Goal: Task Accomplishment & Management: Complete application form

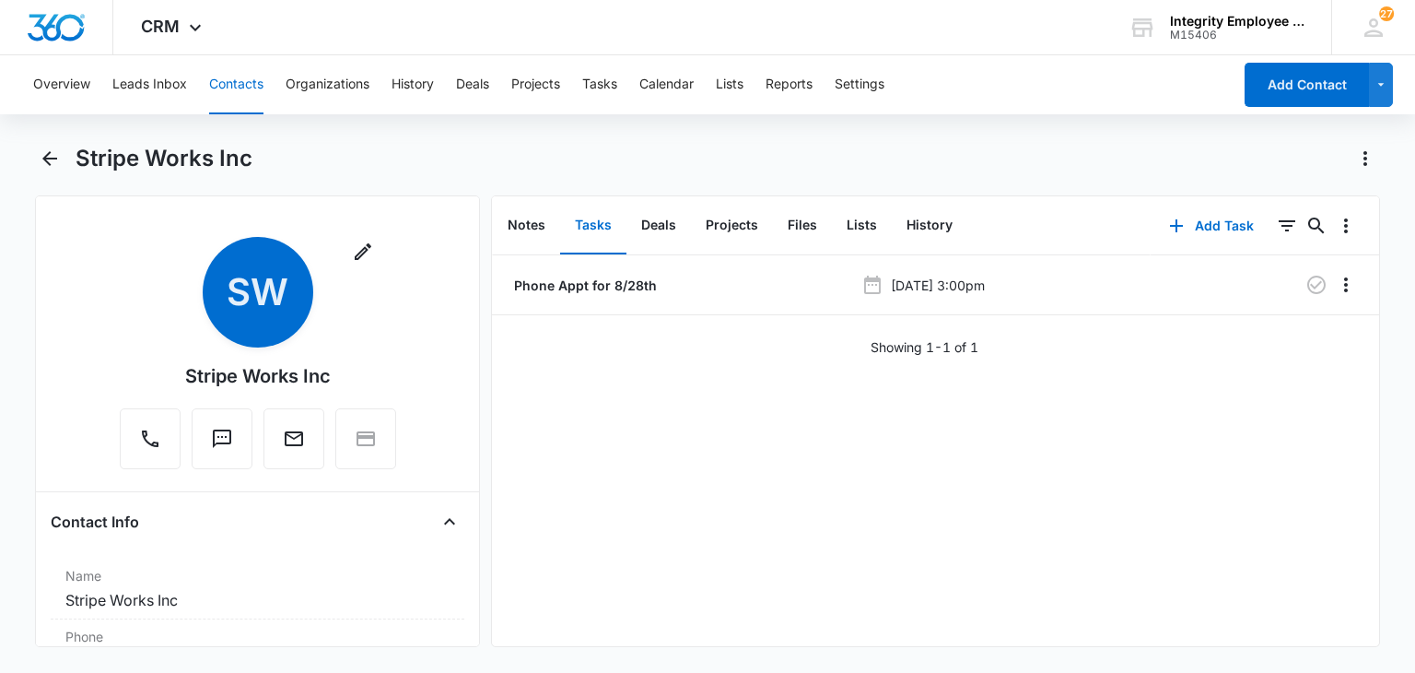
click at [240, 86] on button "Contacts" at bounding box center [236, 84] width 54 height 59
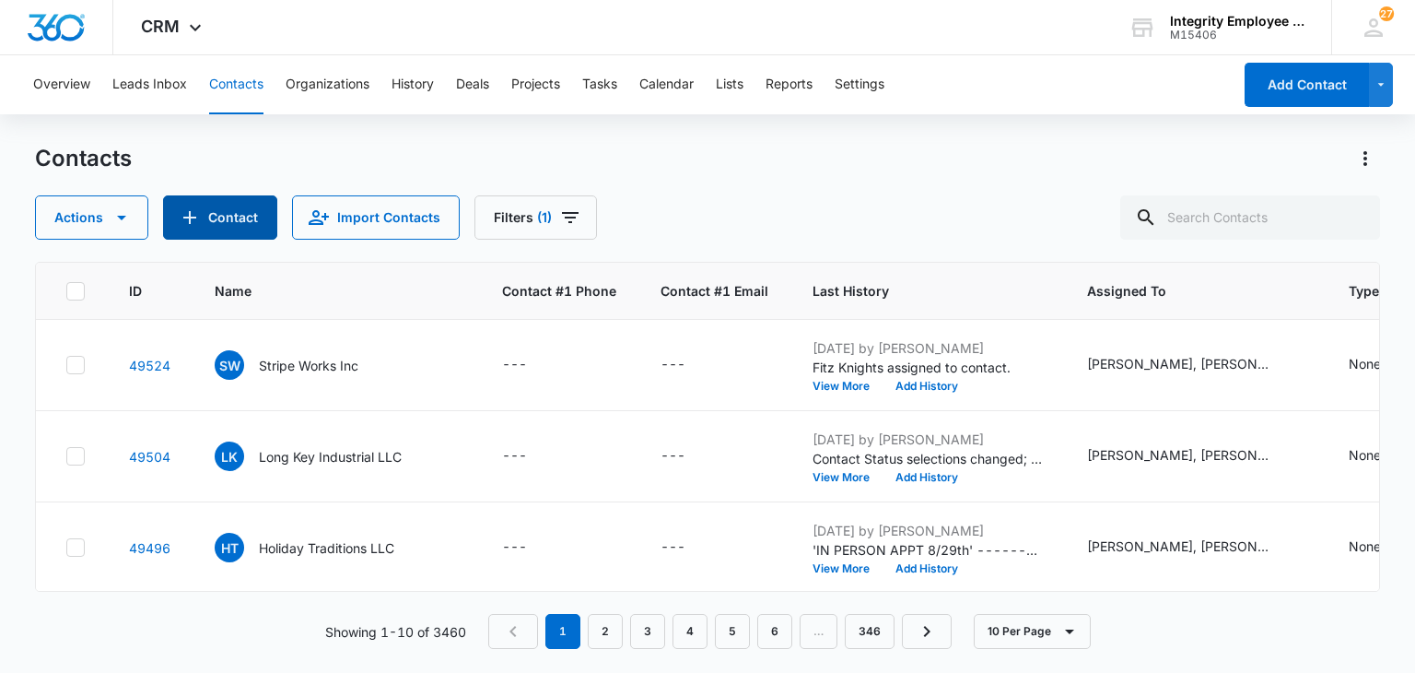
click at [211, 211] on button "Contact" at bounding box center [220, 217] width 114 height 44
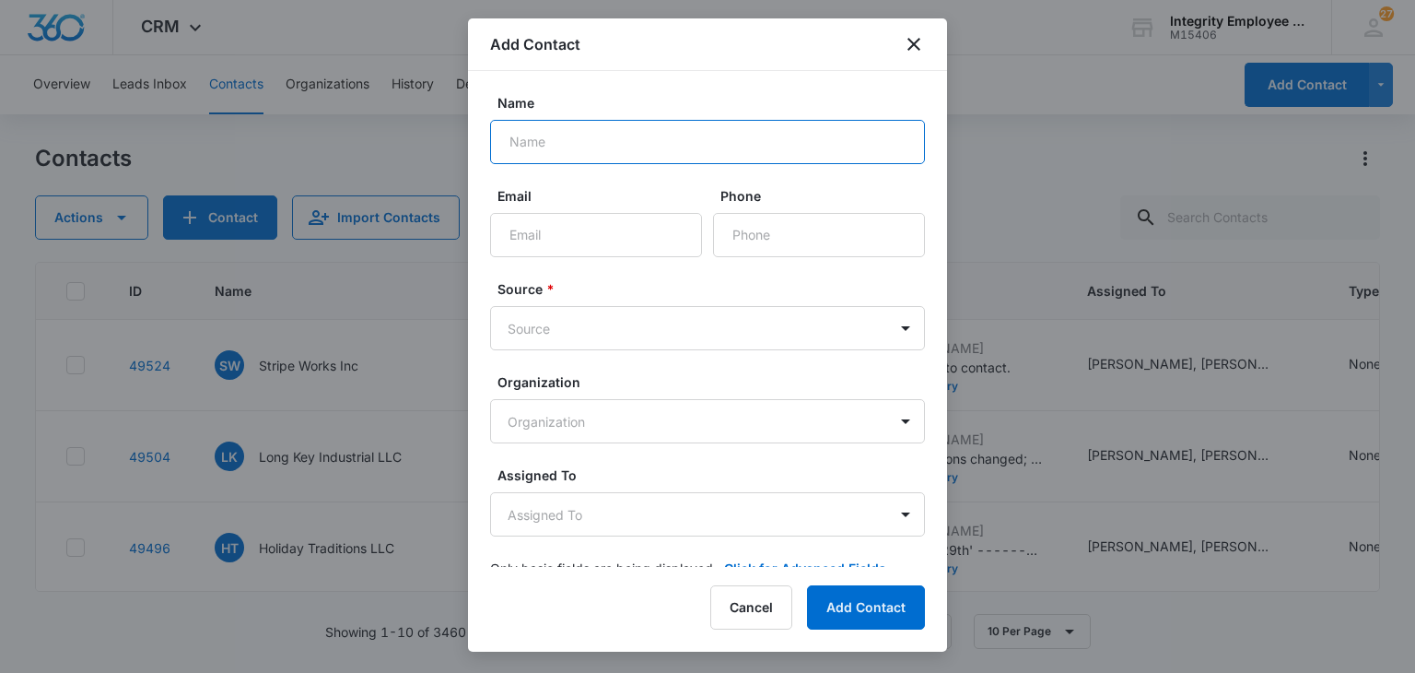
click at [557, 145] on input "Name" at bounding box center [707, 142] width 435 height 44
paste input "TANK'S CUSTOM WINDOWS & DOORS INC"
type input "TANK'S CUSTOM WINDOWS & DOORS INC"
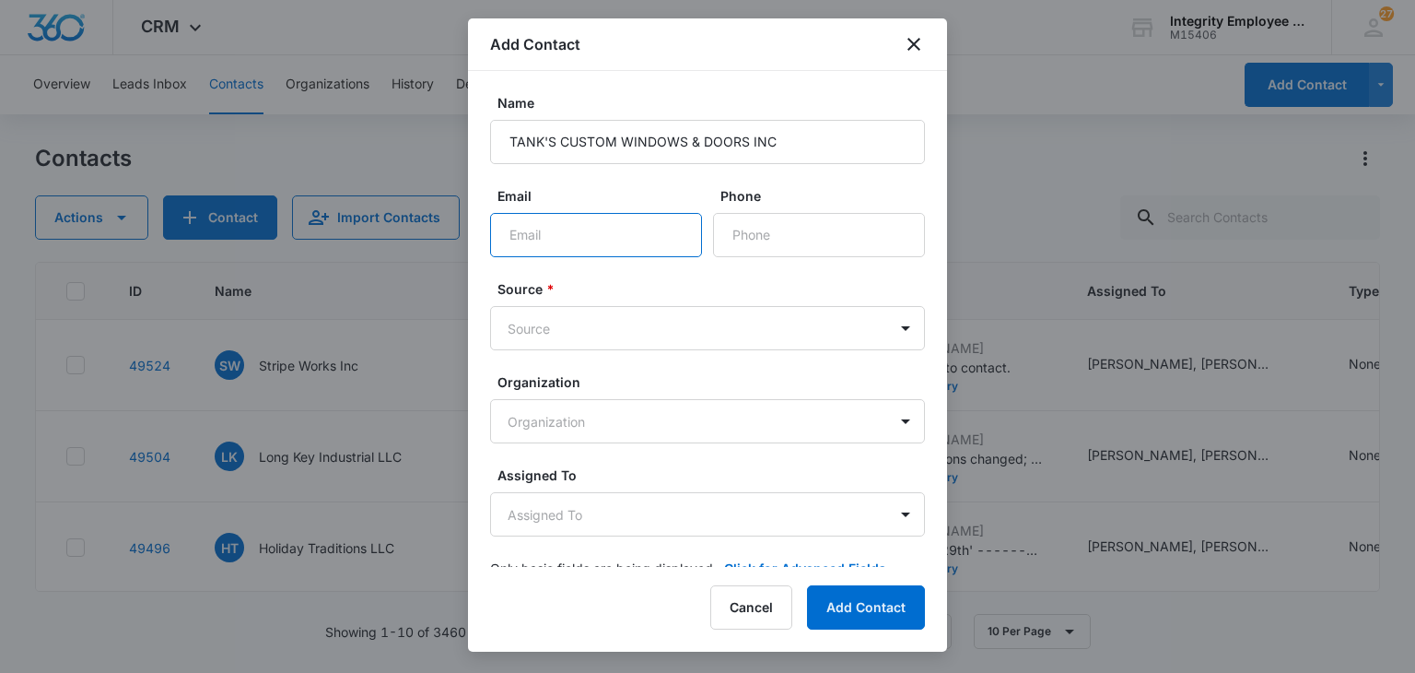
click at [565, 224] on input "Email" at bounding box center [596, 235] width 212 height 44
click at [616, 226] on input "Email" at bounding box center [596, 235] width 212 height 44
drag, startPoint x: 616, startPoint y: 226, endPoint x: 844, endPoint y: 234, distance: 228.7
click at [844, 234] on input "Phone" at bounding box center [819, 235] width 212 height 44
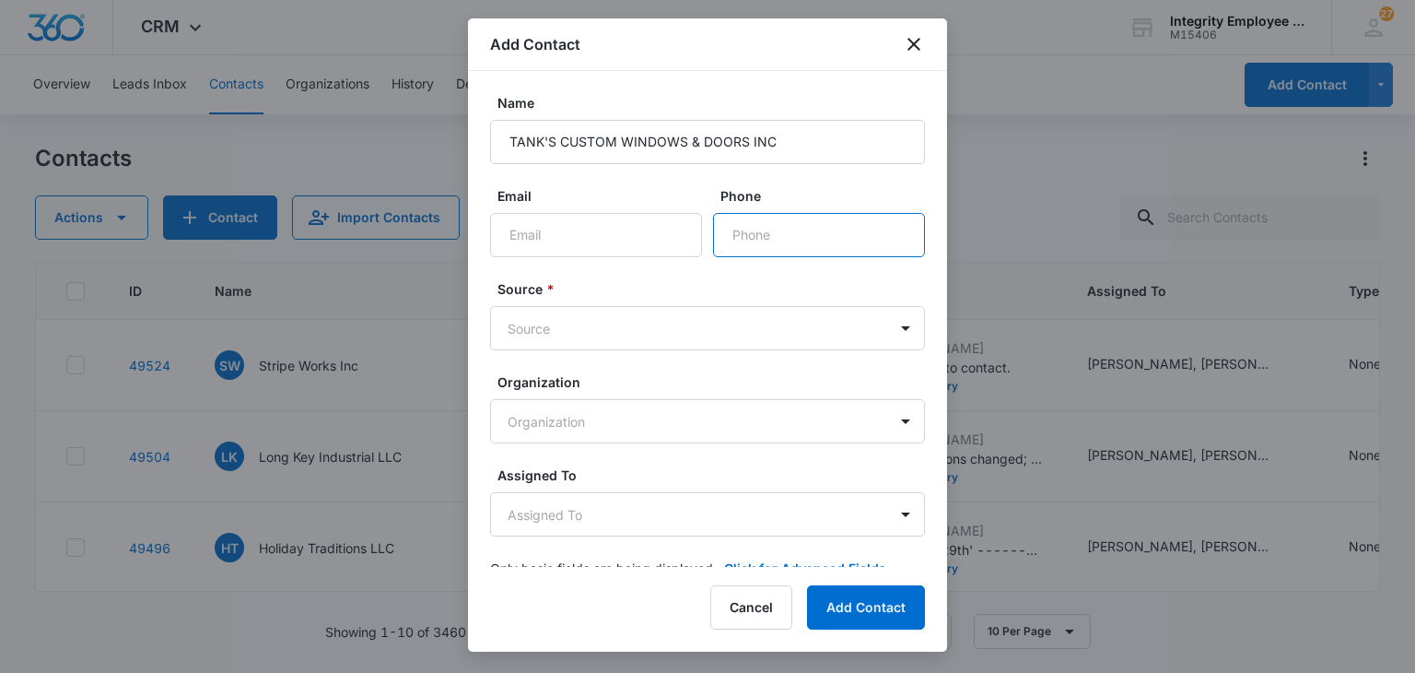
paste input "[PHONE_NUMBER]"
type input "[PHONE_NUMBER]"
click at [652, 326] on body "CRM Apps Reputation Websites Forms CRM Email Social Shop Payments POS Content A…" at bounding box center [707, 336] width 1415 height 673
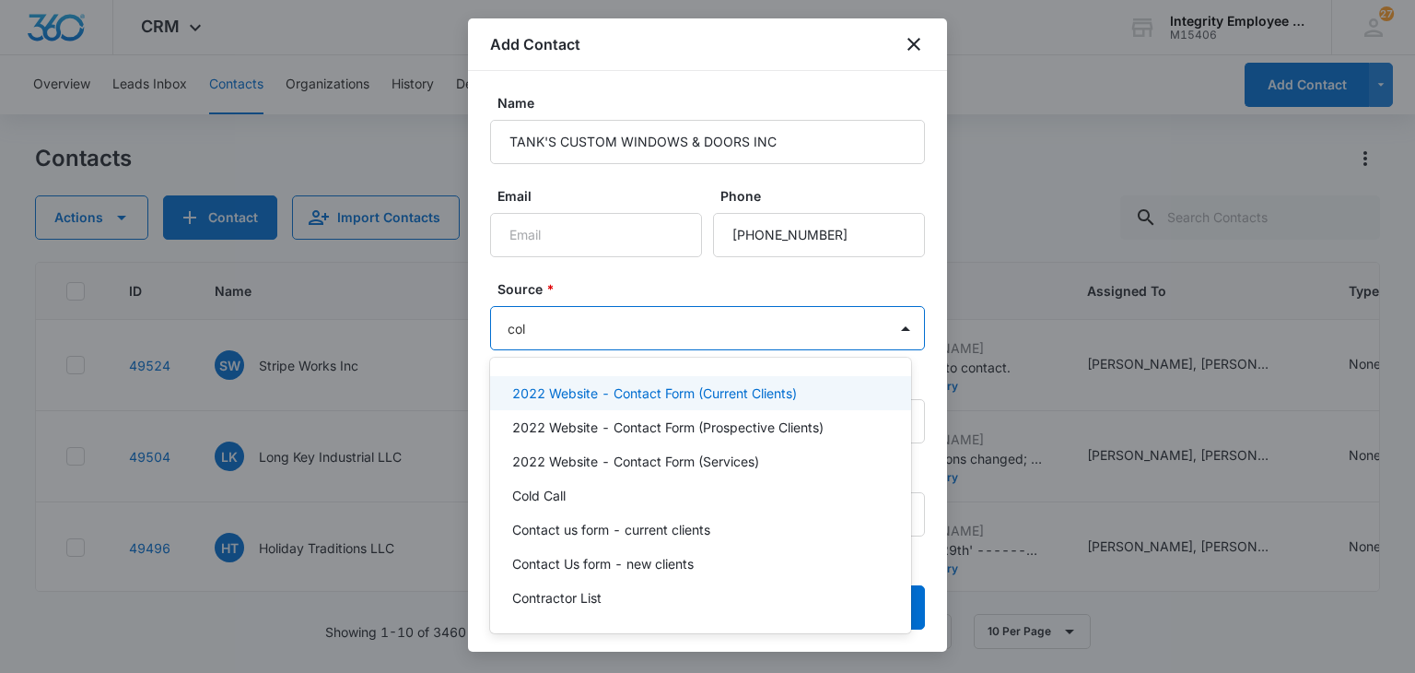
type input "cold"
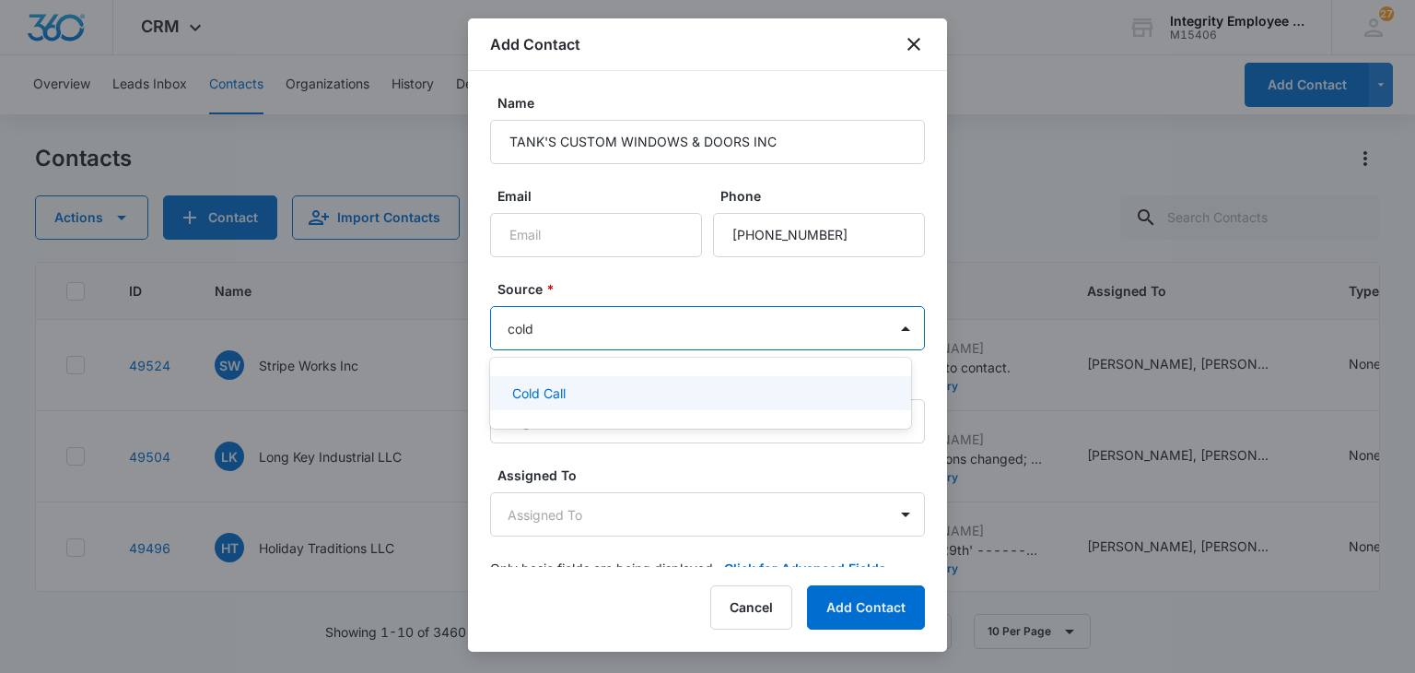
click at [581, 383] on div "Cold Call" at bounding box center [698, 392] width 373 height 19
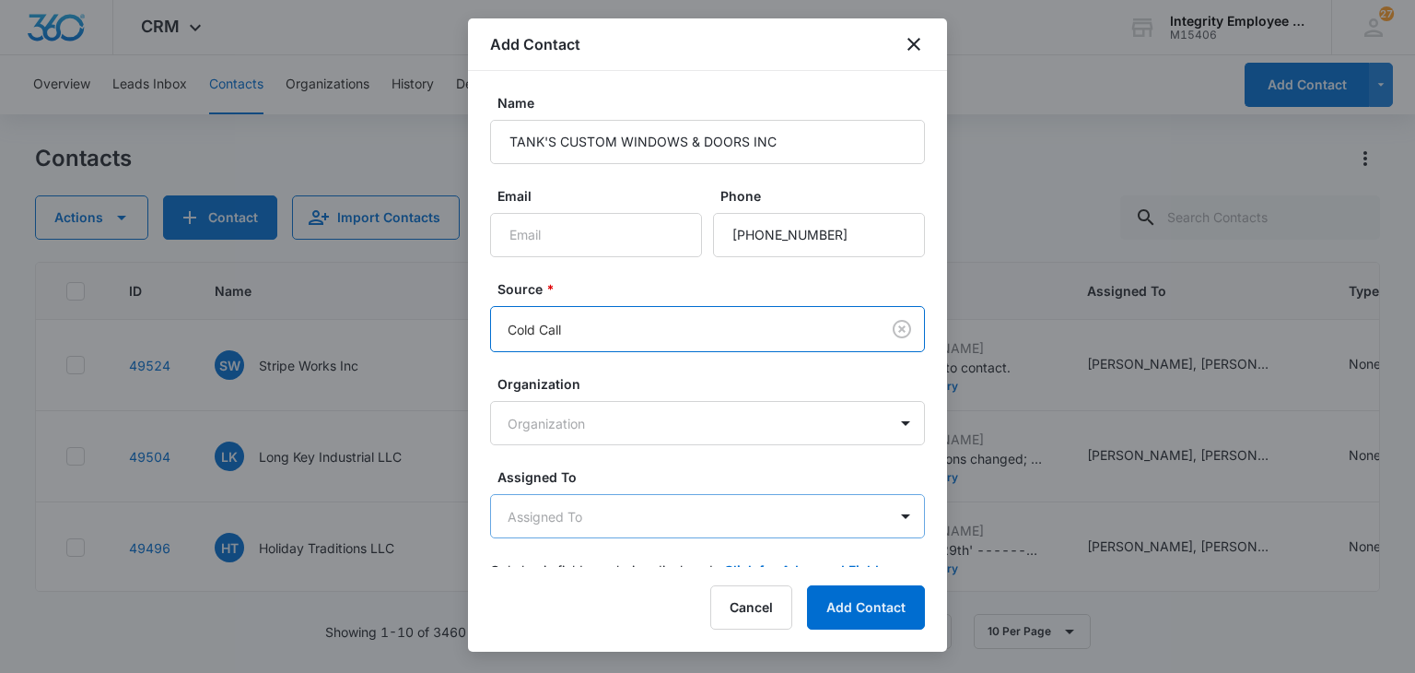
click at [561, 499] on body "CRM Apps Reputation Websites Forms CRM Email Social Shop Payments POS Content A…" at bounding box center [707, 336] width 1415 height 673
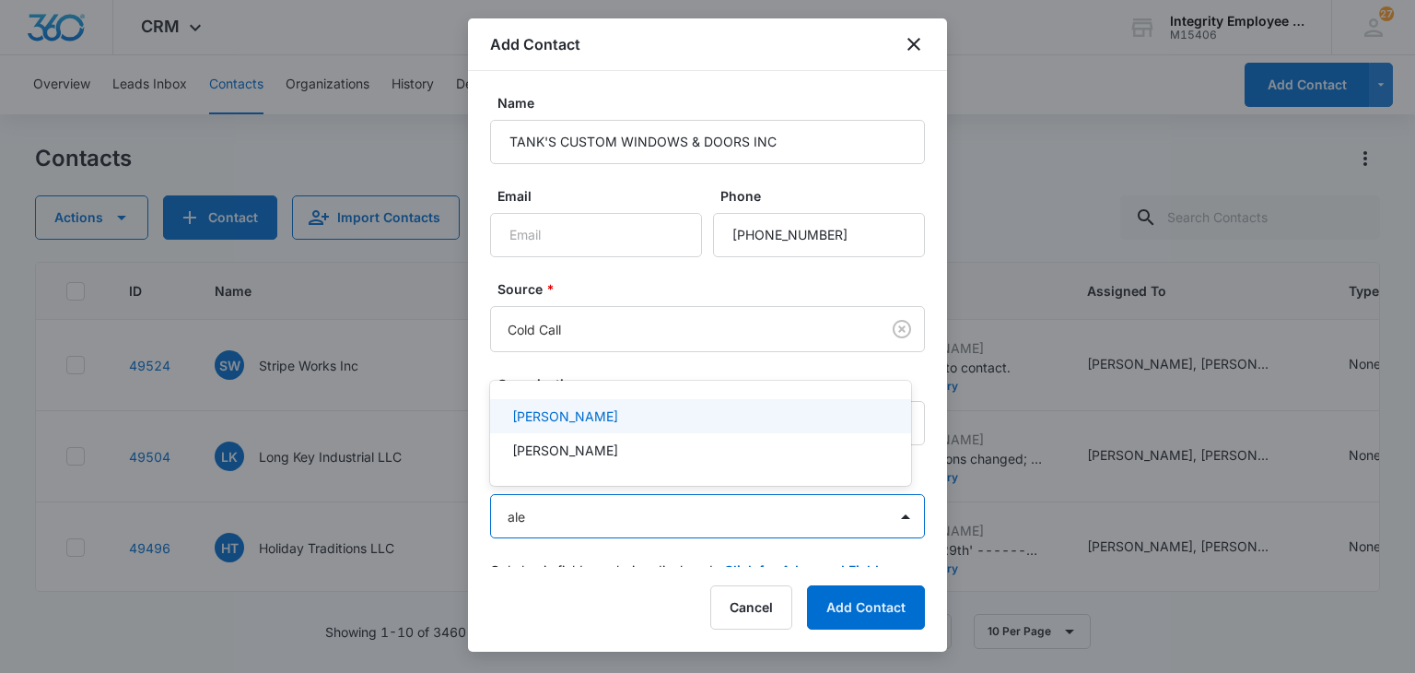
click at [558, 472] on div at bounding box center [707, 336] width 1415 height 673
type input "ale"
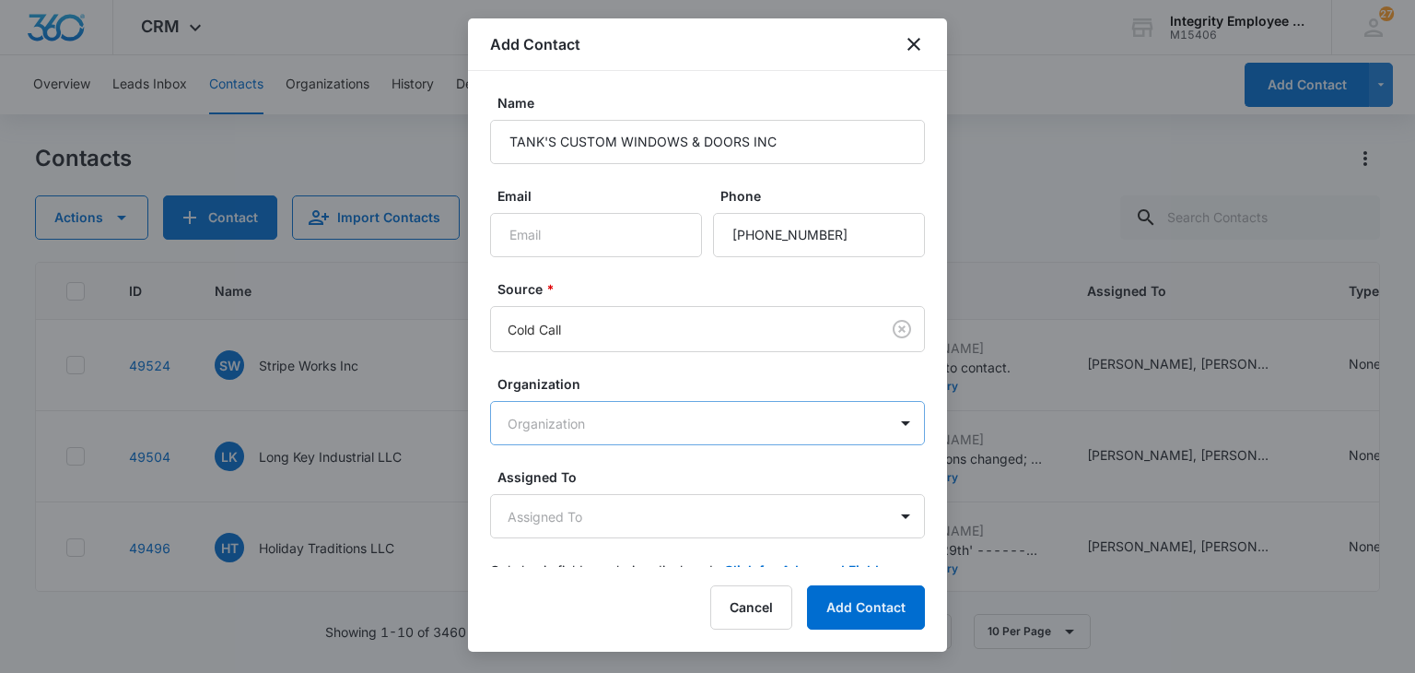
click at [563, 443] on body "CRM Apps Reputation Websites Forms CRM Email Social Shop Payments POS Content A…" at bounding box center [707, 336] width 1415 height 673
drag, startPoint x: 578, startPoint y: 395, endPoint x: 587, endPoint y: 374, distance: 23.1
click at [579, 394] on div at bounding box center [707, 336] width 1415 height 673
click at [588, 371] on form "Name TANK'S CUSTOM WINDOWS & DOORS INC Email Phone Source * Cold Call Organizat…" at bounding box center [707, 347] width 435 height 509
click at [577, 520] on body "CRM Apps Reputation Websites Forms CRM Email Social Shop Payments POS Content A…" at bounding box center [707, 336] width 1415 height 673
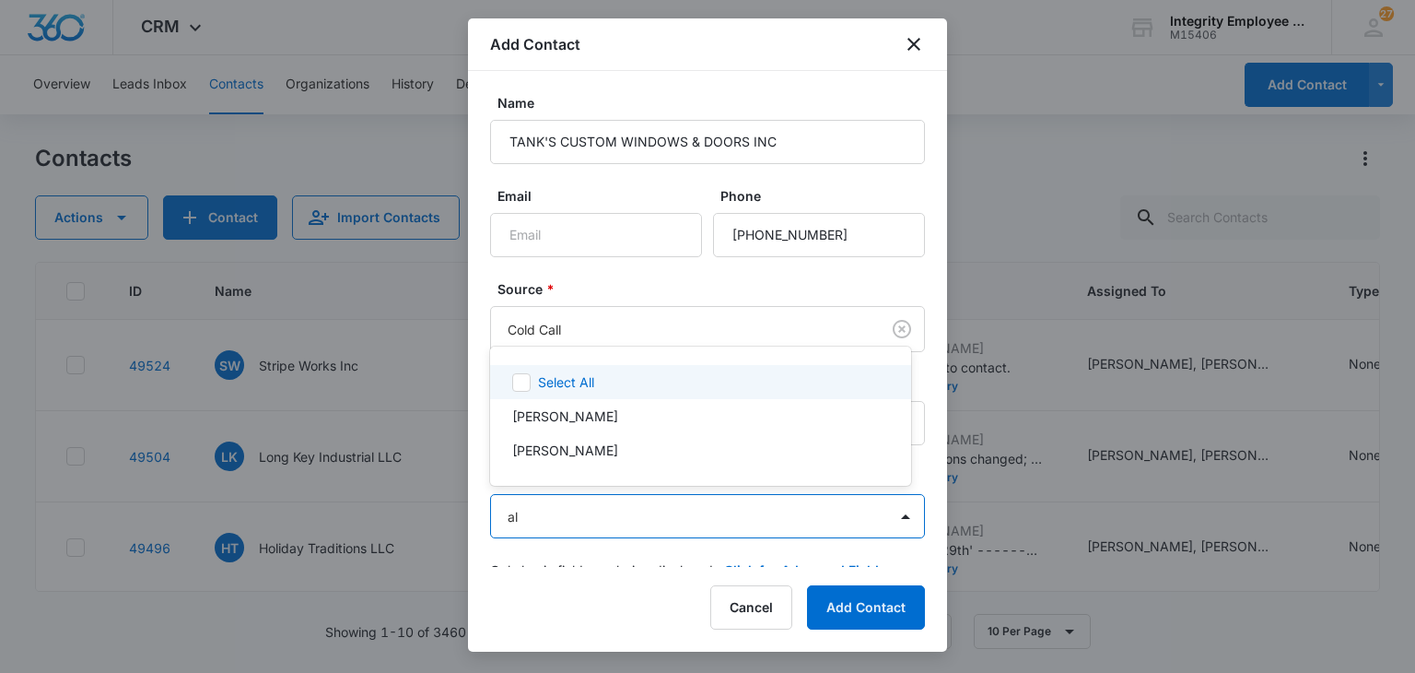
type input "ale"
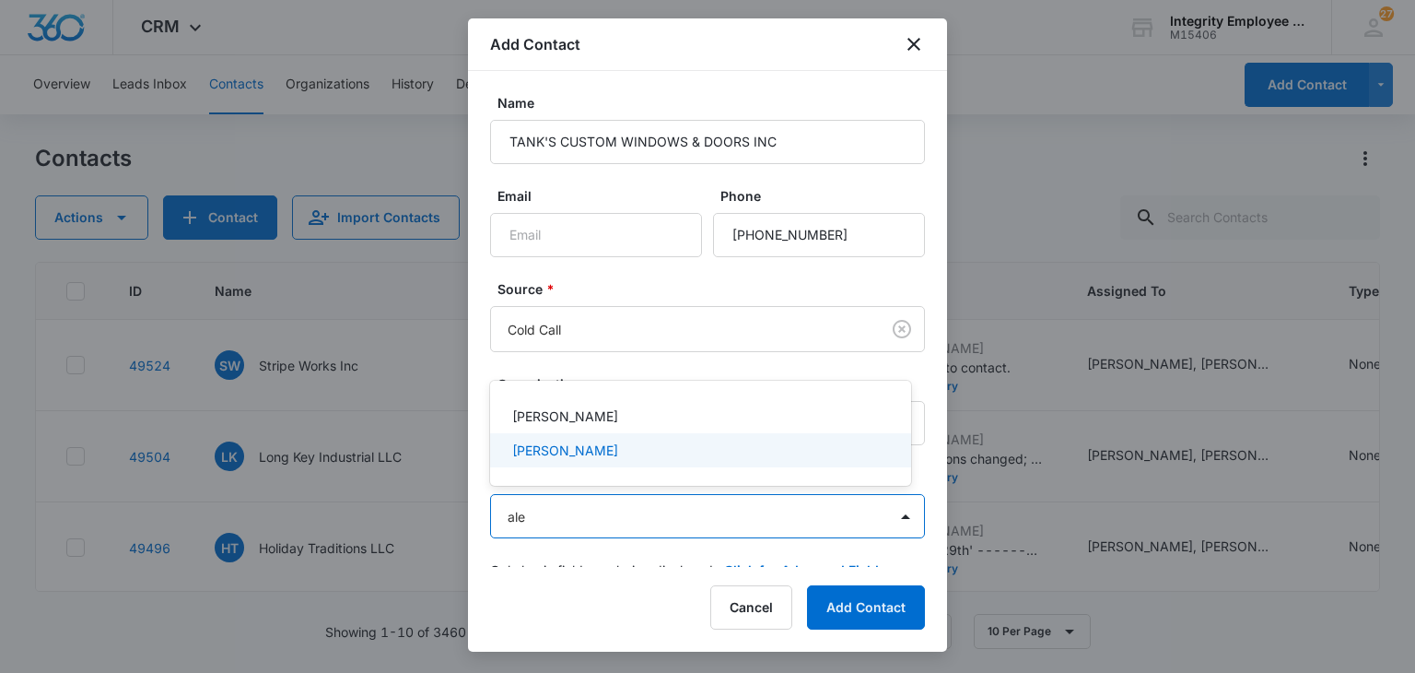
click at [575, 445] on p "[PERSON_NAME]" at bounding box center [565, 449] width 106 height 19
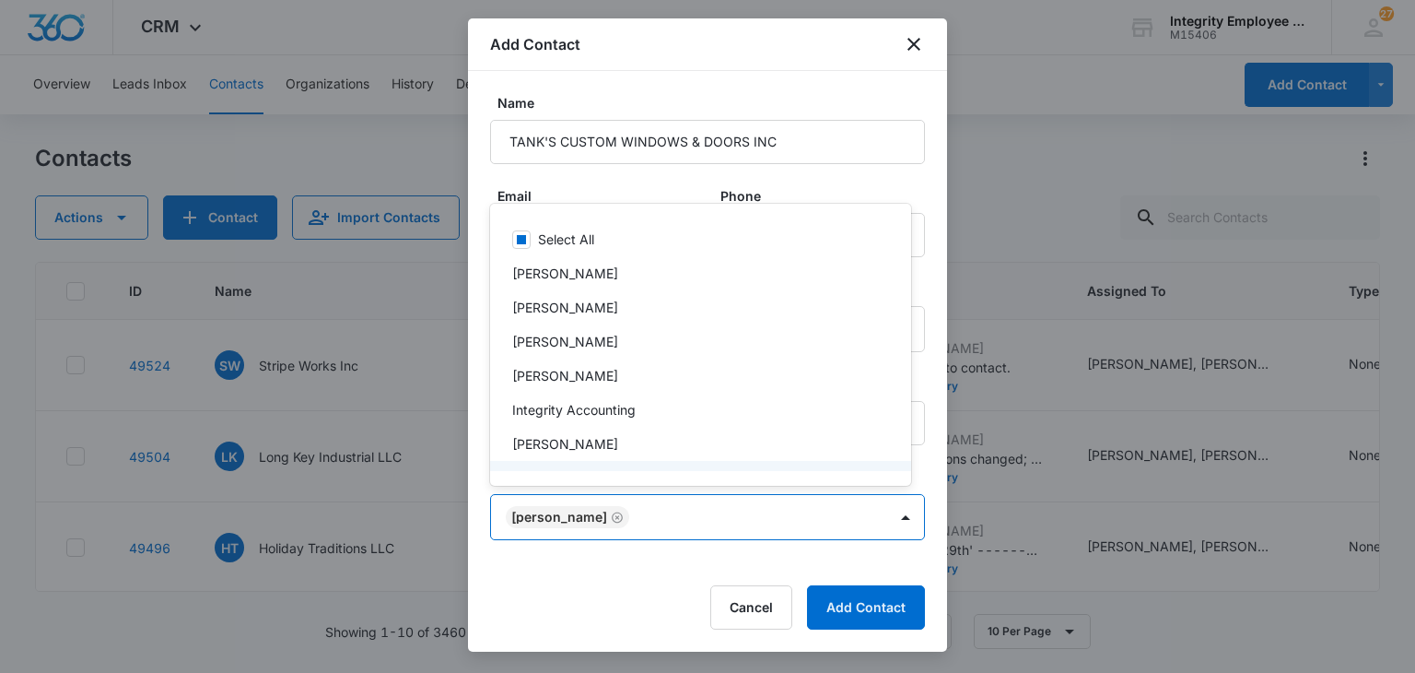
click at [616, 569] on div at bounding box center [707, 336] width 1415 height 673
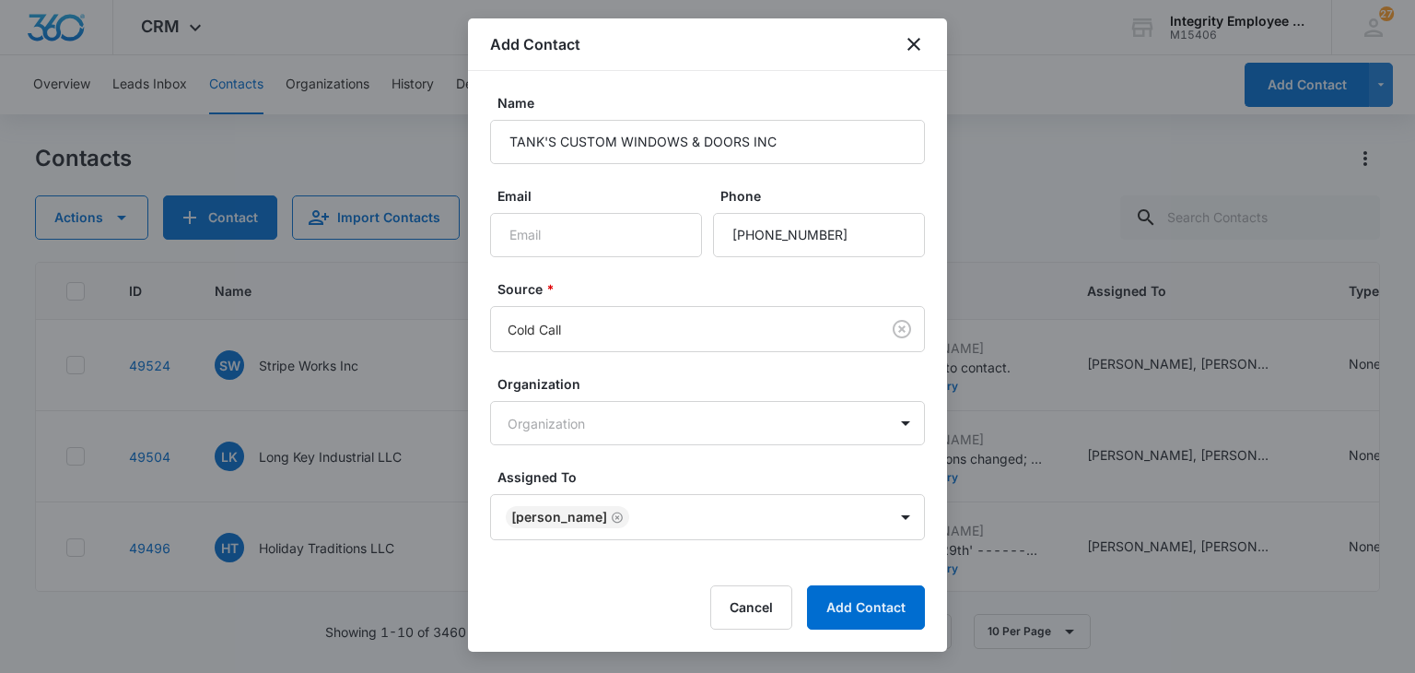
scroll to position [37, 0]
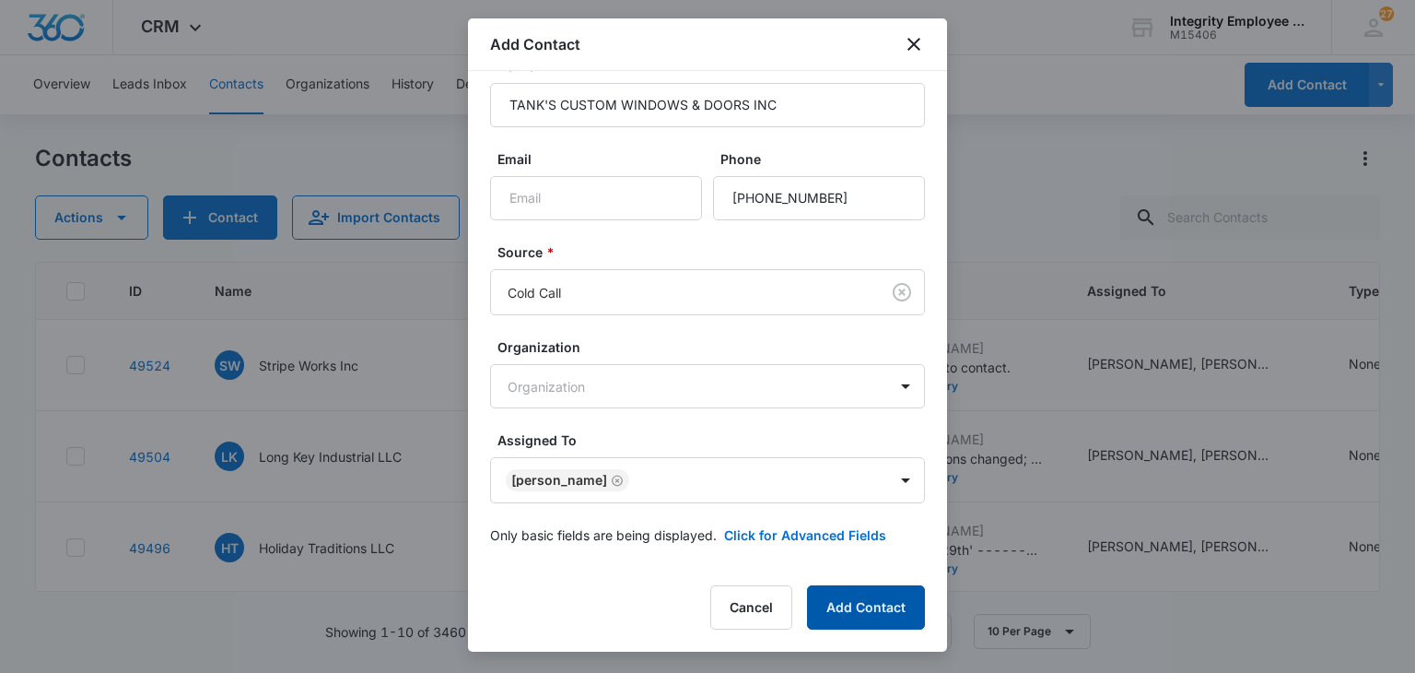
click at [892, 602] on button "Add Contact" at bounding box center [866, 607] width 118 height 44
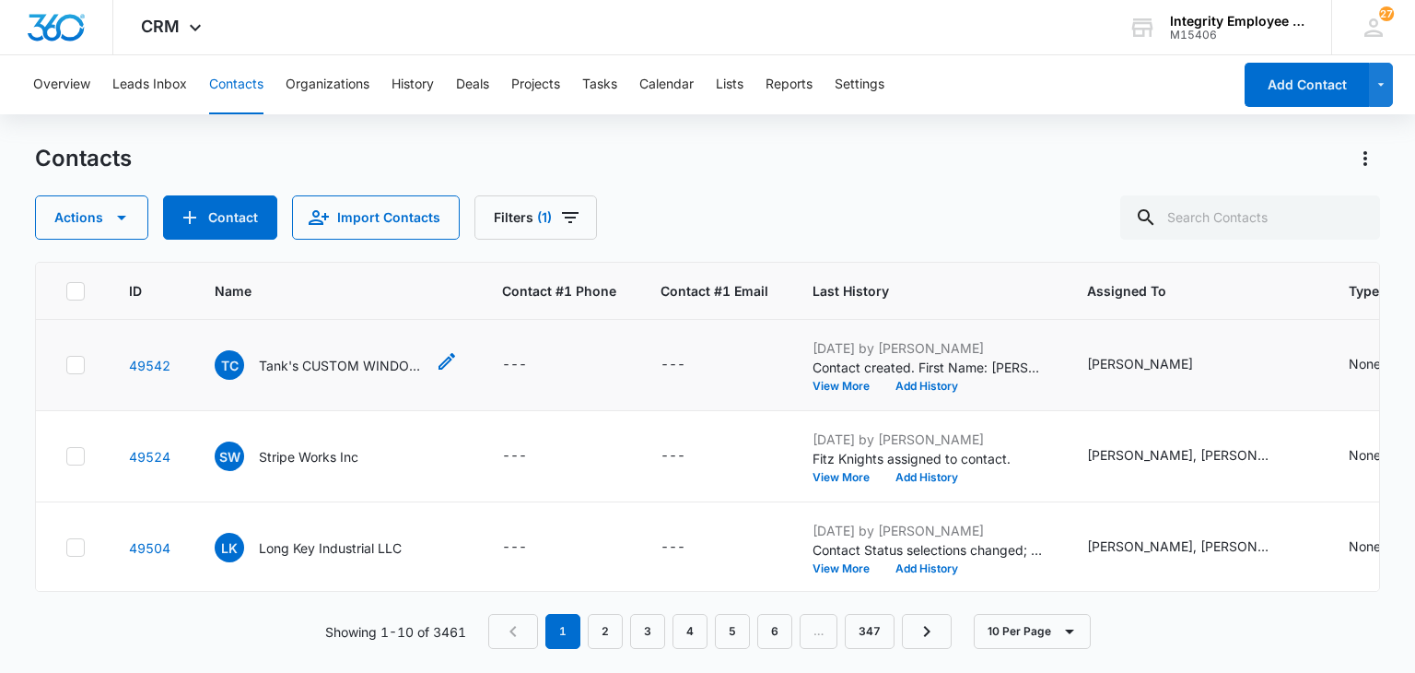
click at [363, 372] on p "Tank's CUSTOM WINDOWS & DOORS INC" at bounding box center [342, 365] width 166 height 19
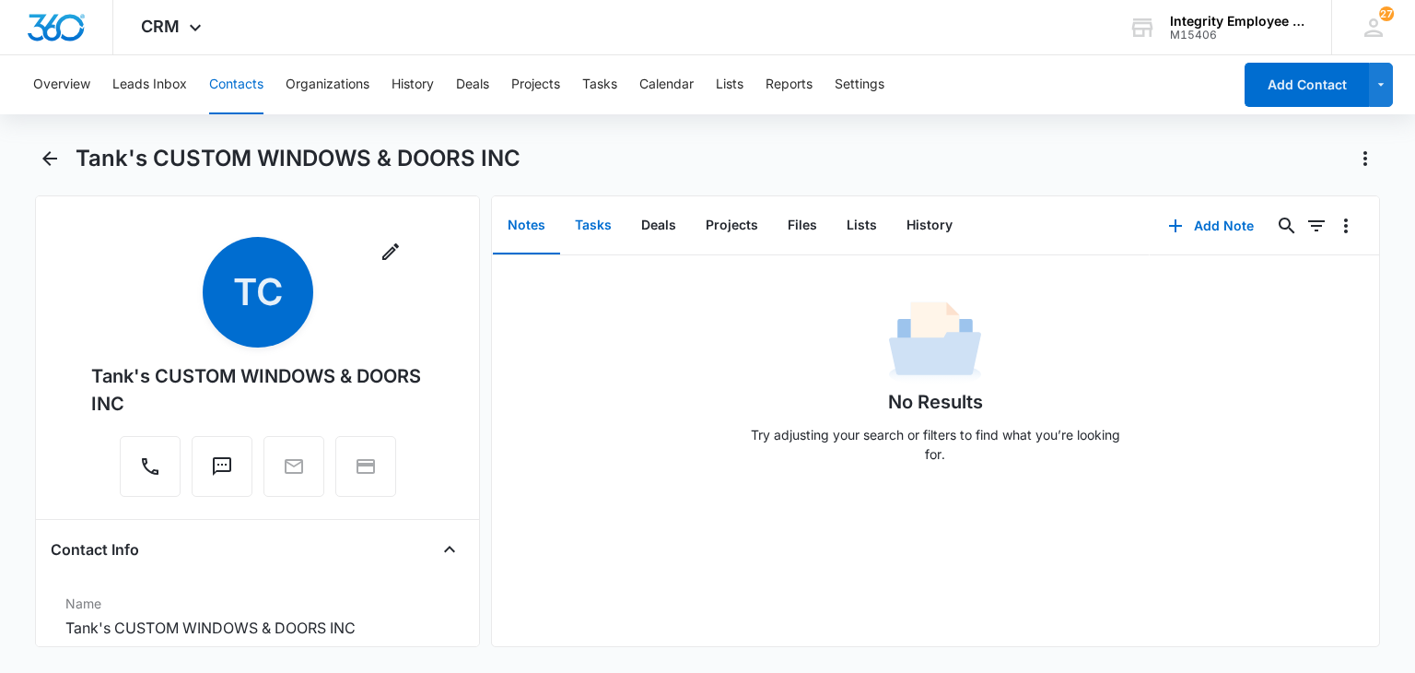
click at [599, 227] on button "Tasks" at bounding box center [593, 225] width 66 height 57
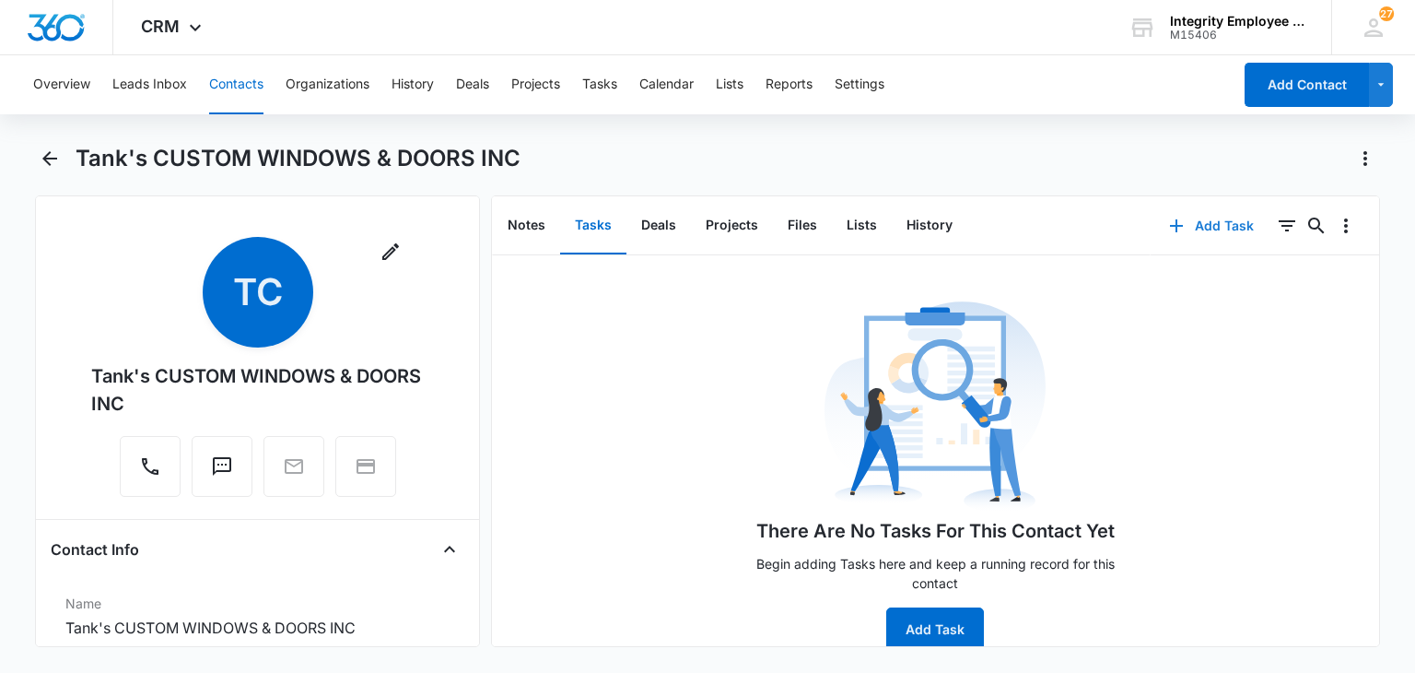
click at [1219, 239] on button "Add Task" at bounding box center [1212, 226] width 122 height 44
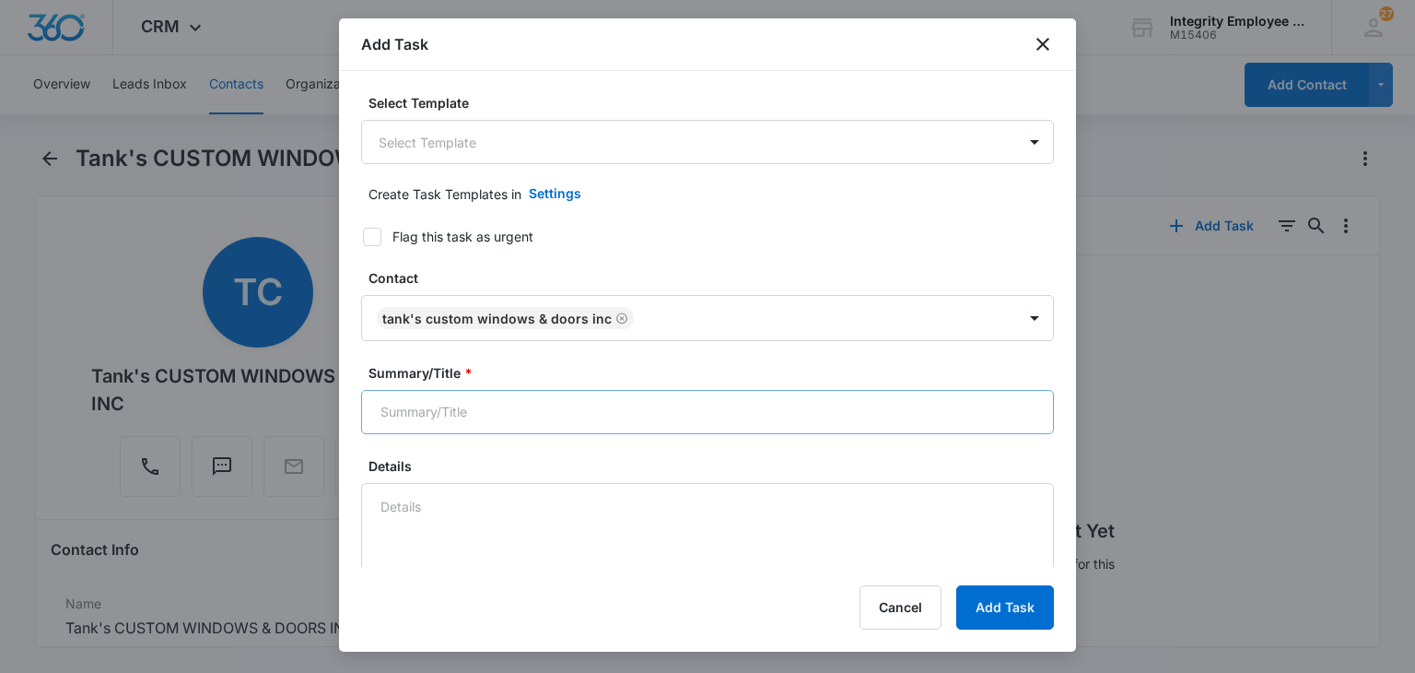
click at [722, 424] on input "Summary/Title *" at bounding box center [707, 412] width 693 height 44
type input "followup"
click at [554, 499] on textarea "Details" at bounding box center [707, 535] width 693 height 105
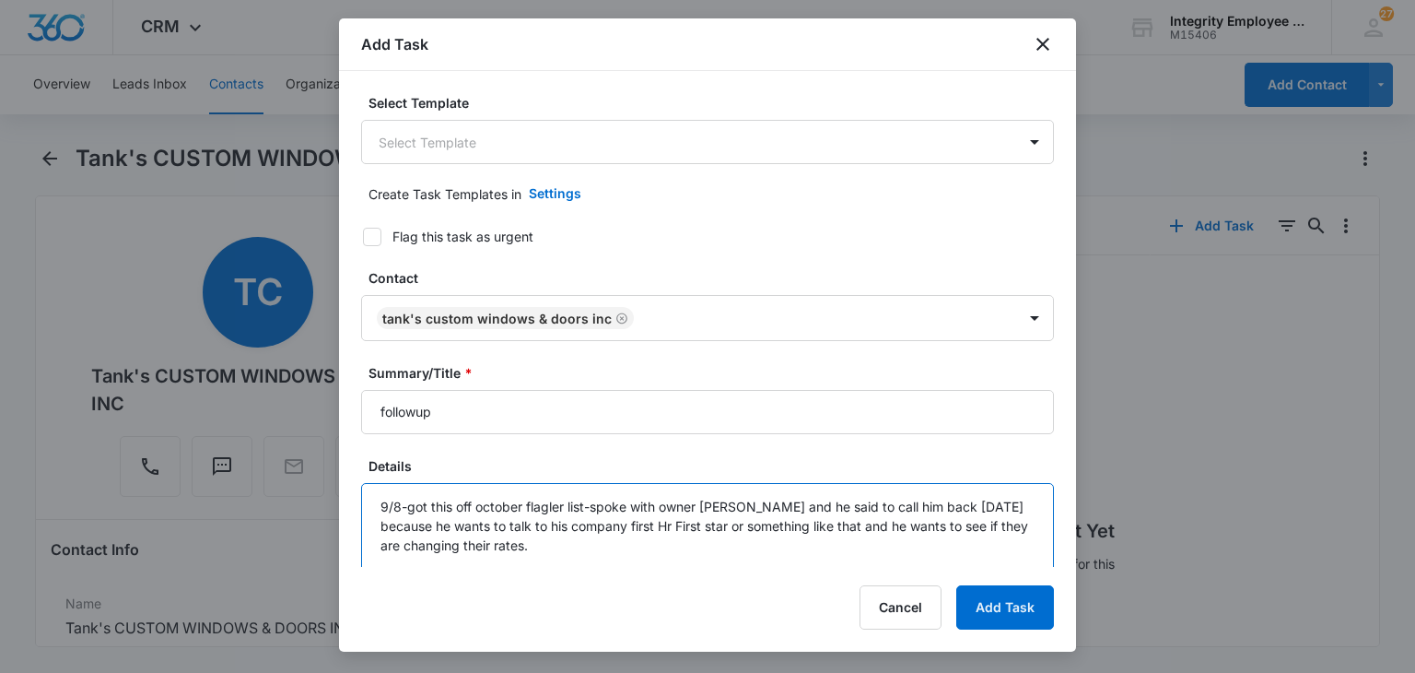
type textarea "9/8-got this off october flagler list-spoke with owner [PERSON_NAME] and he sai…"
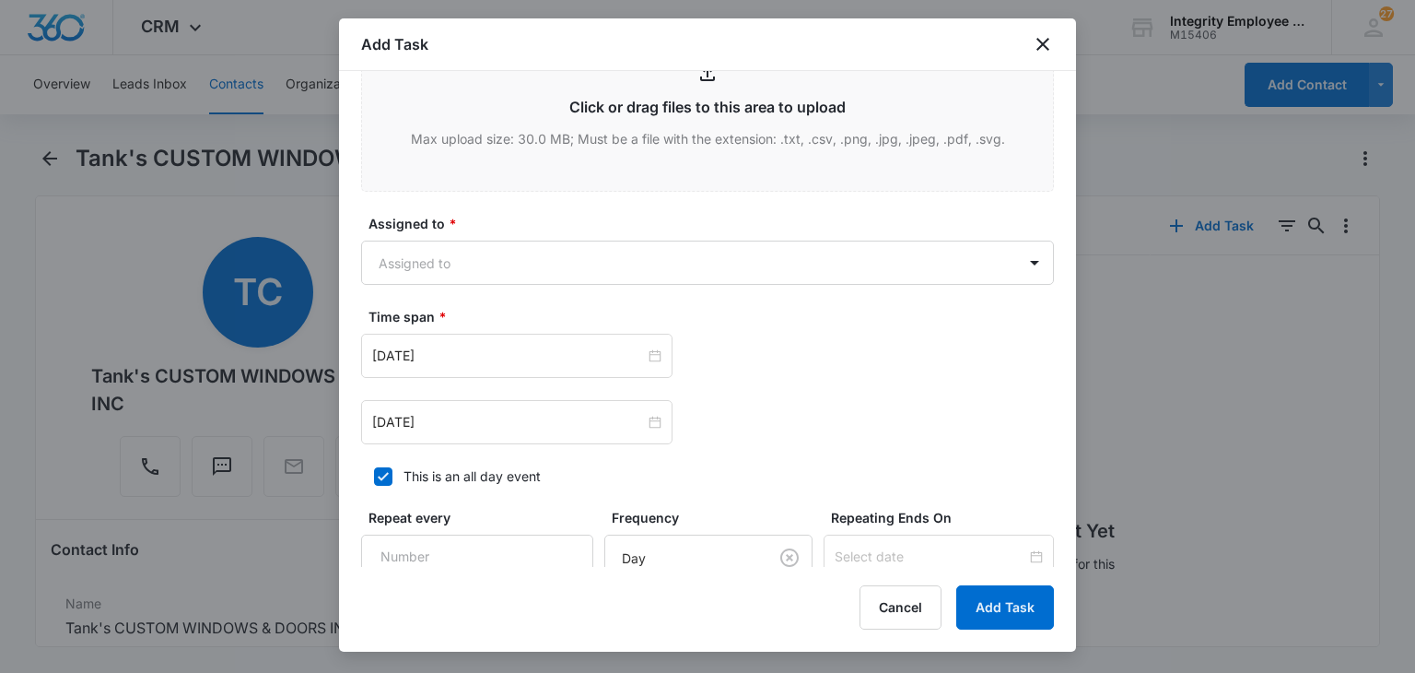
scroll to position [992, 0]
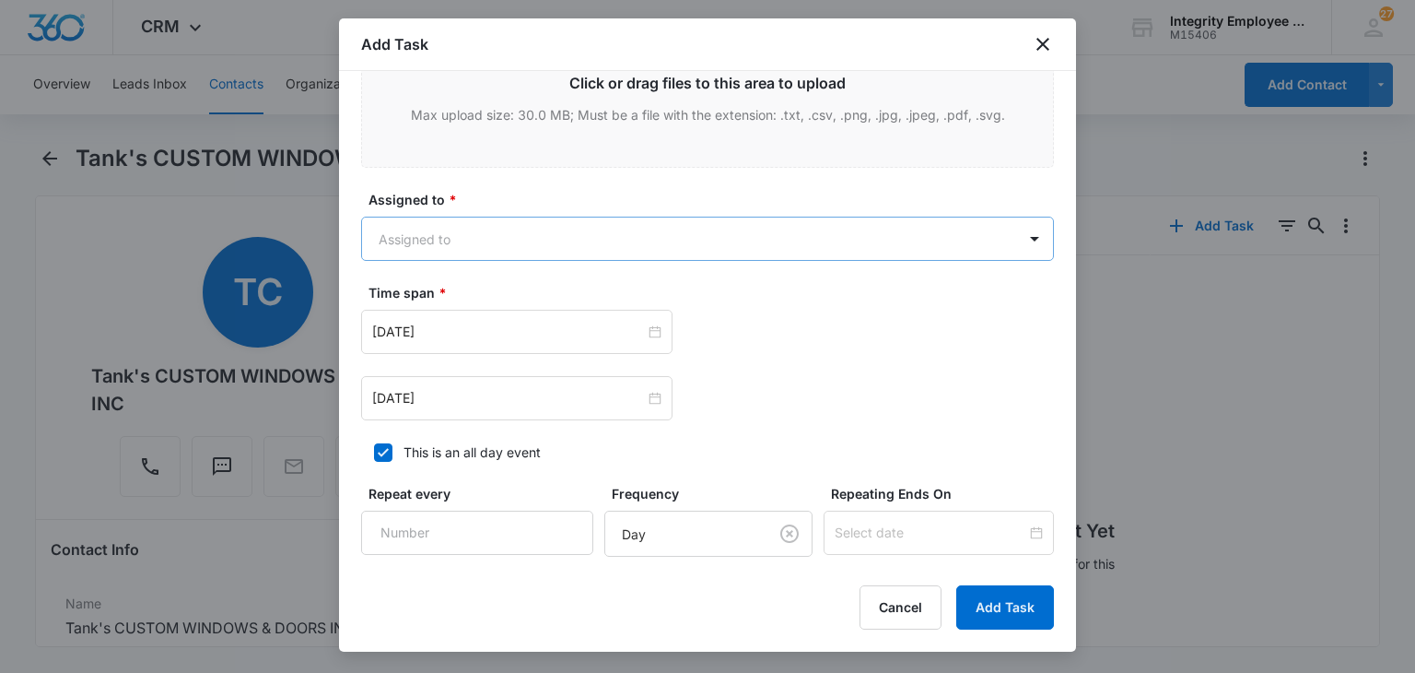
click at [754, 251] on body "CRM Apps Reputation Websites Forms CRM Email Social Shop Payments POS Content A…" at bounding box center [707, 336] width 1415 height 673
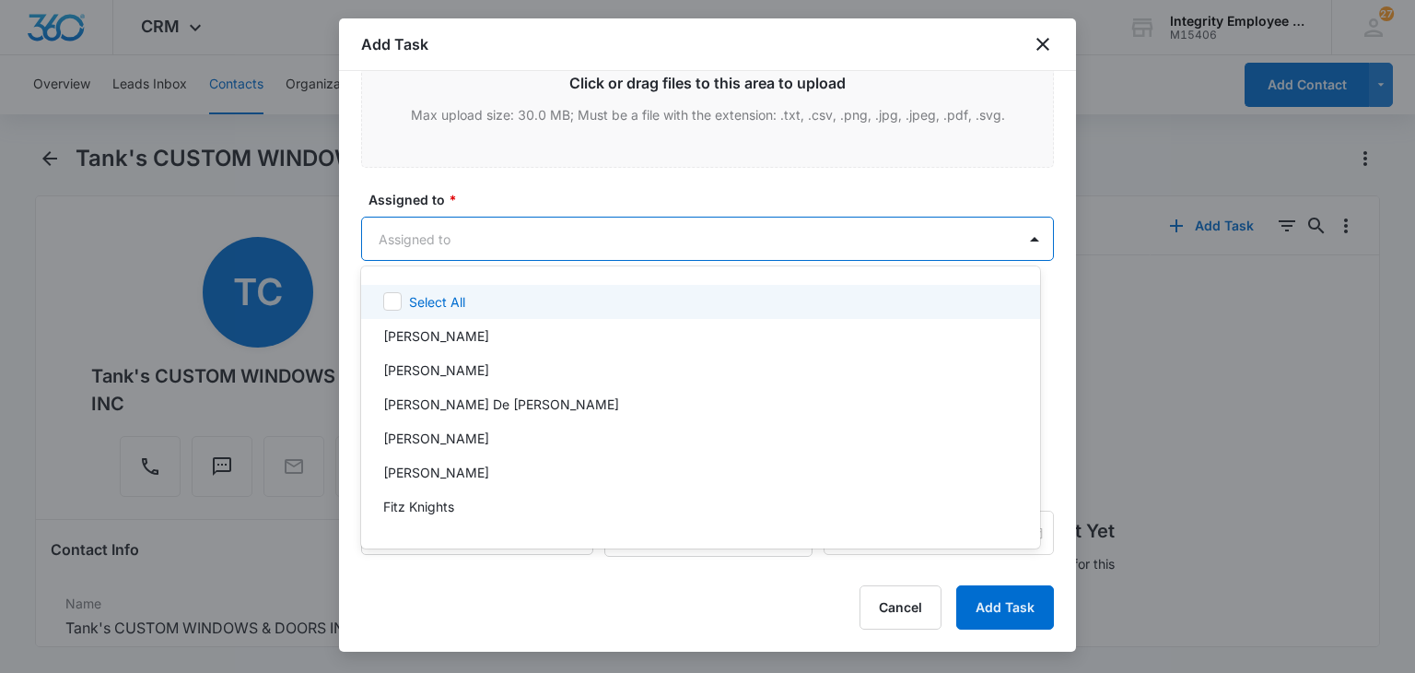
click at [723, 318] on div "Select All [PERSON_NAME] [PERSON_NAME] [PERSON_NAME] De Le [PERSON_NAME] [PERSO…" at bounding box center [700, 407] width 679 height 252
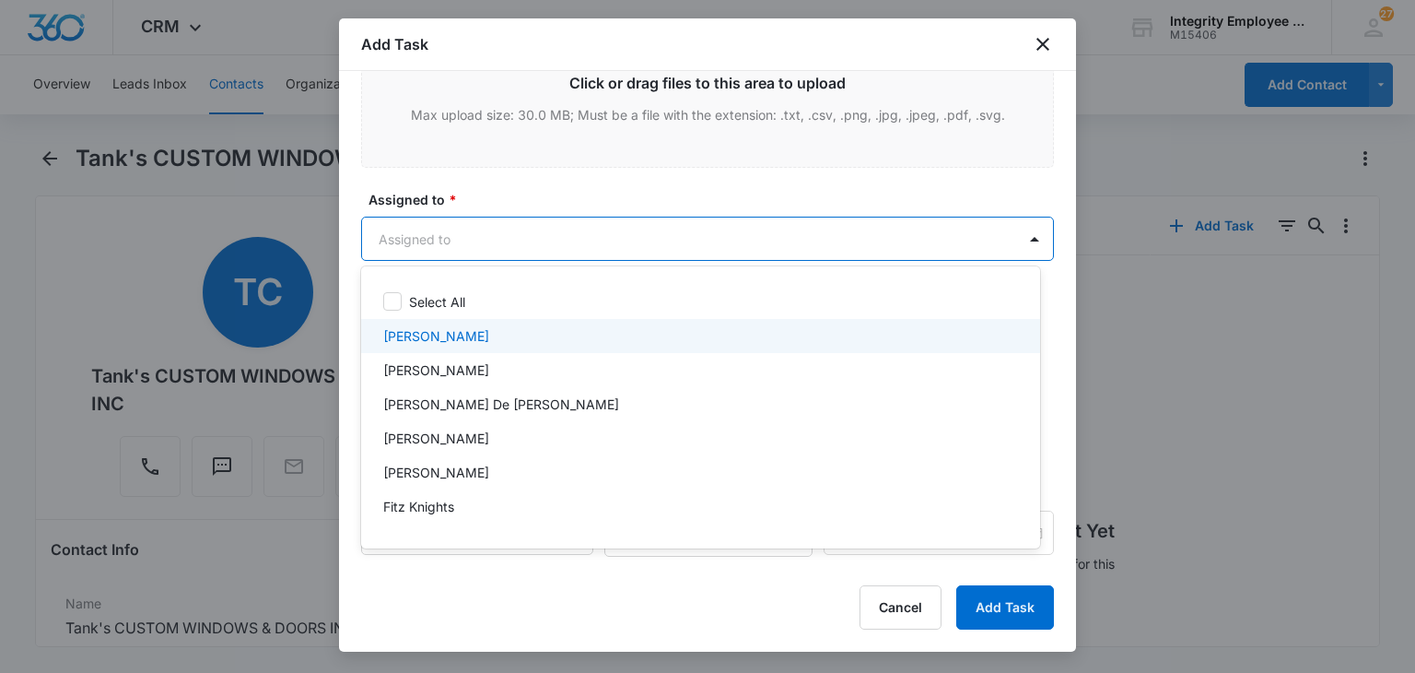
click at [734, 342] on div "[PERSON_NAME]" at bounding box center [698, 335] width 631 height 19
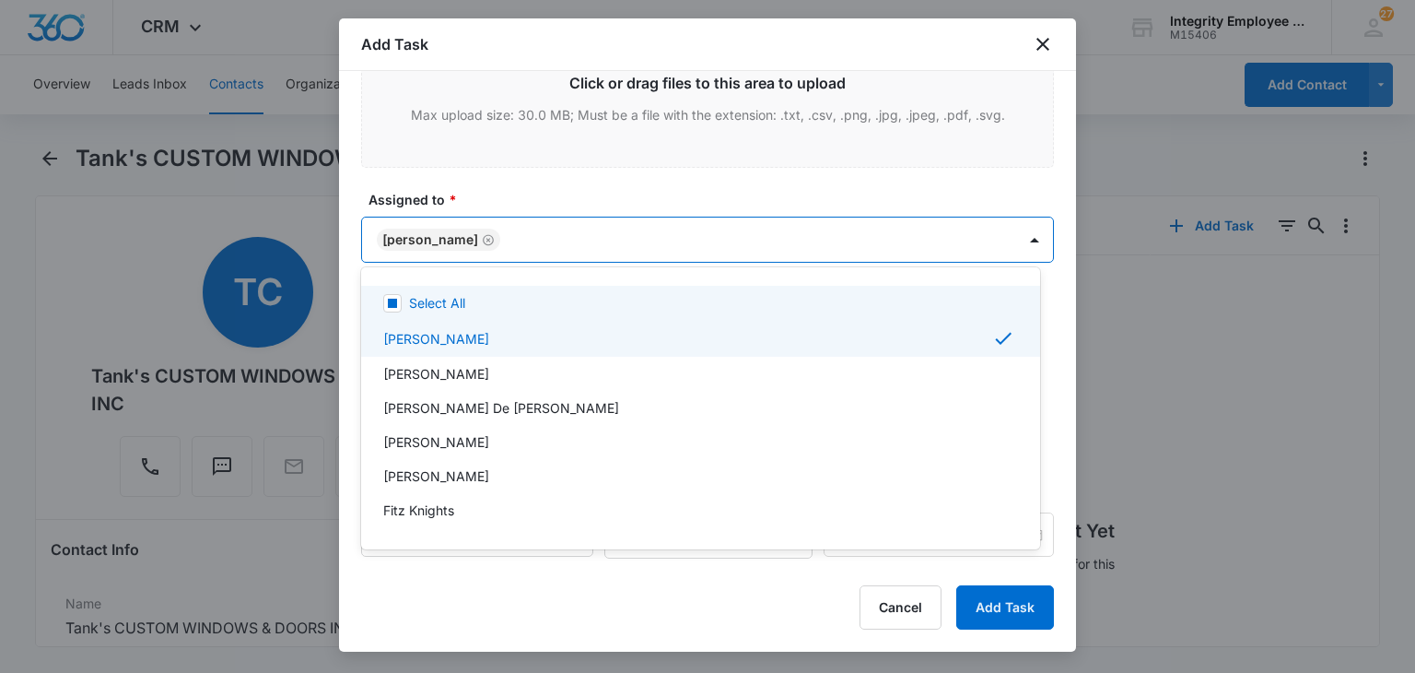
drag, startPoint x: 708, startPoint y: 196, endPoint x: 708, endPoint y: 207, distance: 11.1
click at [709, 202] on div at bounding box center [707, 336] width 1415 height 673
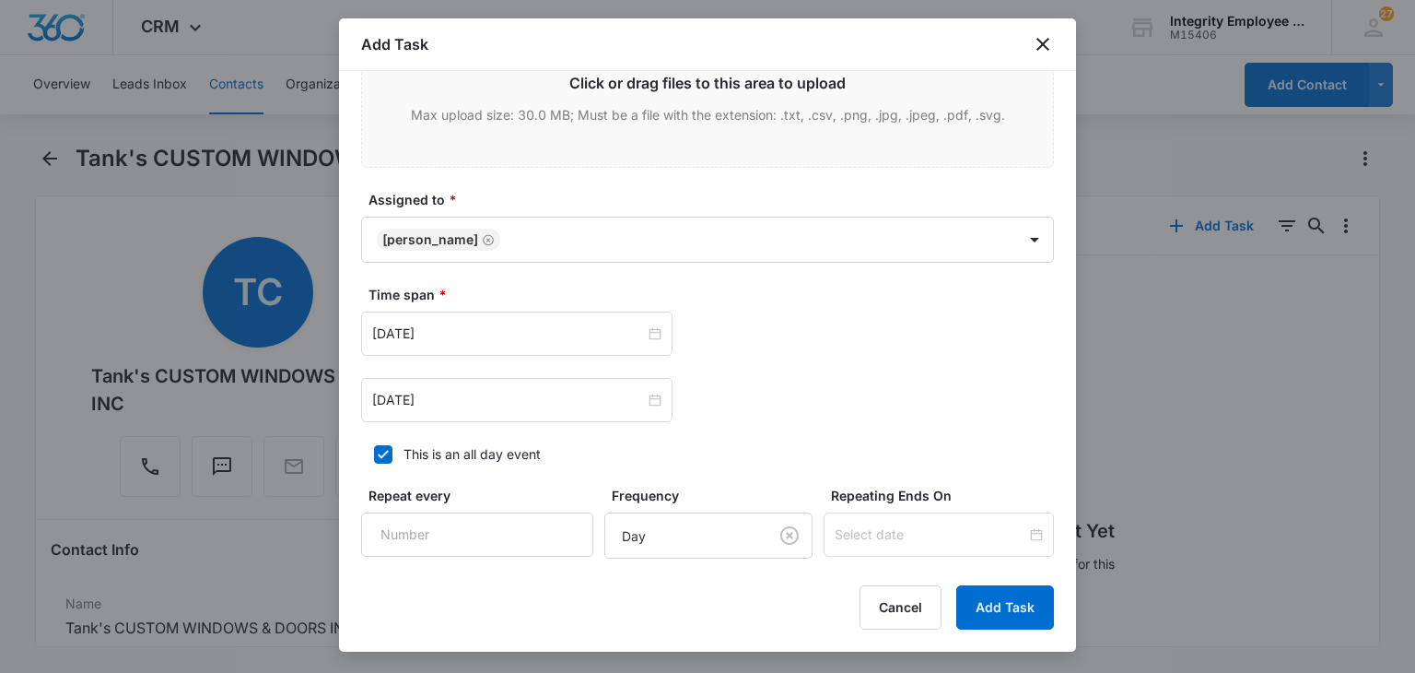
click at [486, 460] on div "This is an all day event" at bounding box center [472, 453] width 137 height 19
click at [374, 460] on input "This is an all day event" at bounding box center [367, 454] width 13 height 13
drag, startPoint x: 494, startPoint y: 458, endPoint x: 492, endPoint y: 415, distance: 43.4
click at [494, 458] on div "This is an all day event" at bounding box center [472, 453] width 137 height 19
click at [374, 458] on input "This is an all day event" at bounding box center [367, 454] width 13 height 13
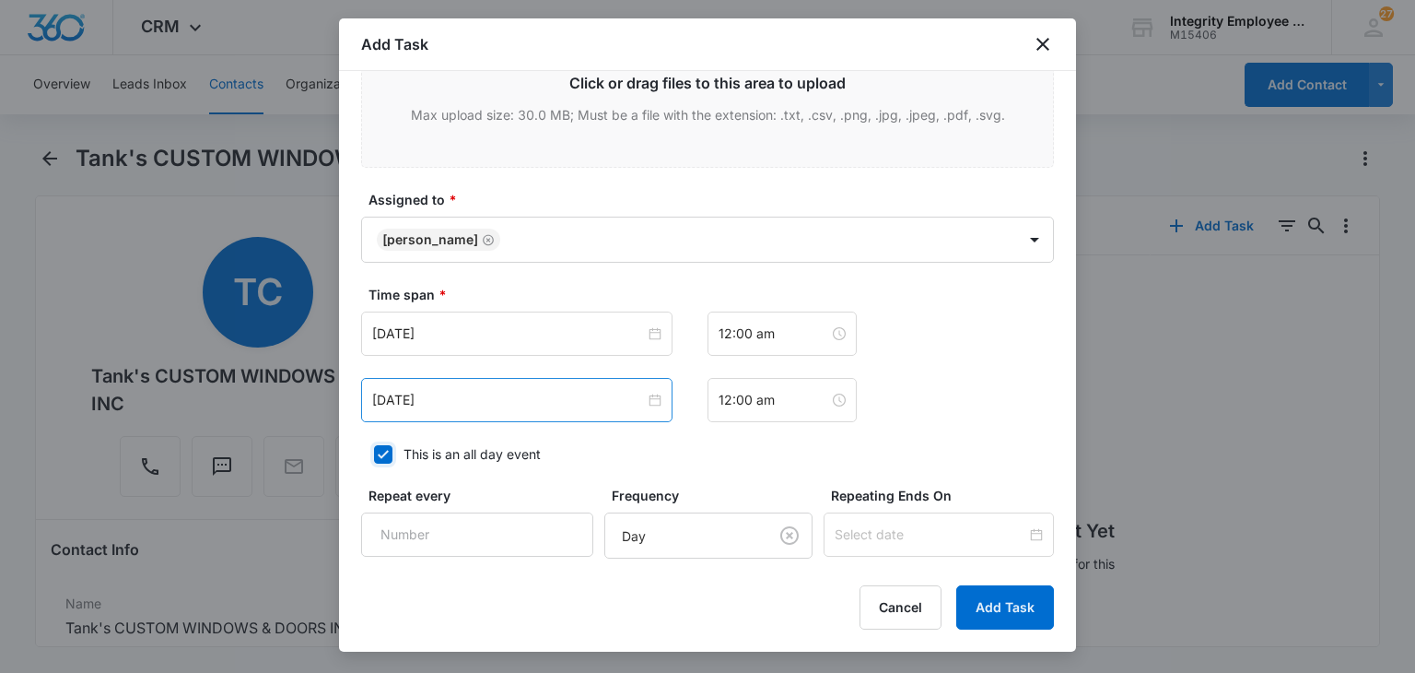
checkbox input "true"
click at [504, 333] on input "[DATE]" at bounding box center [508, 333] width 273 height 20
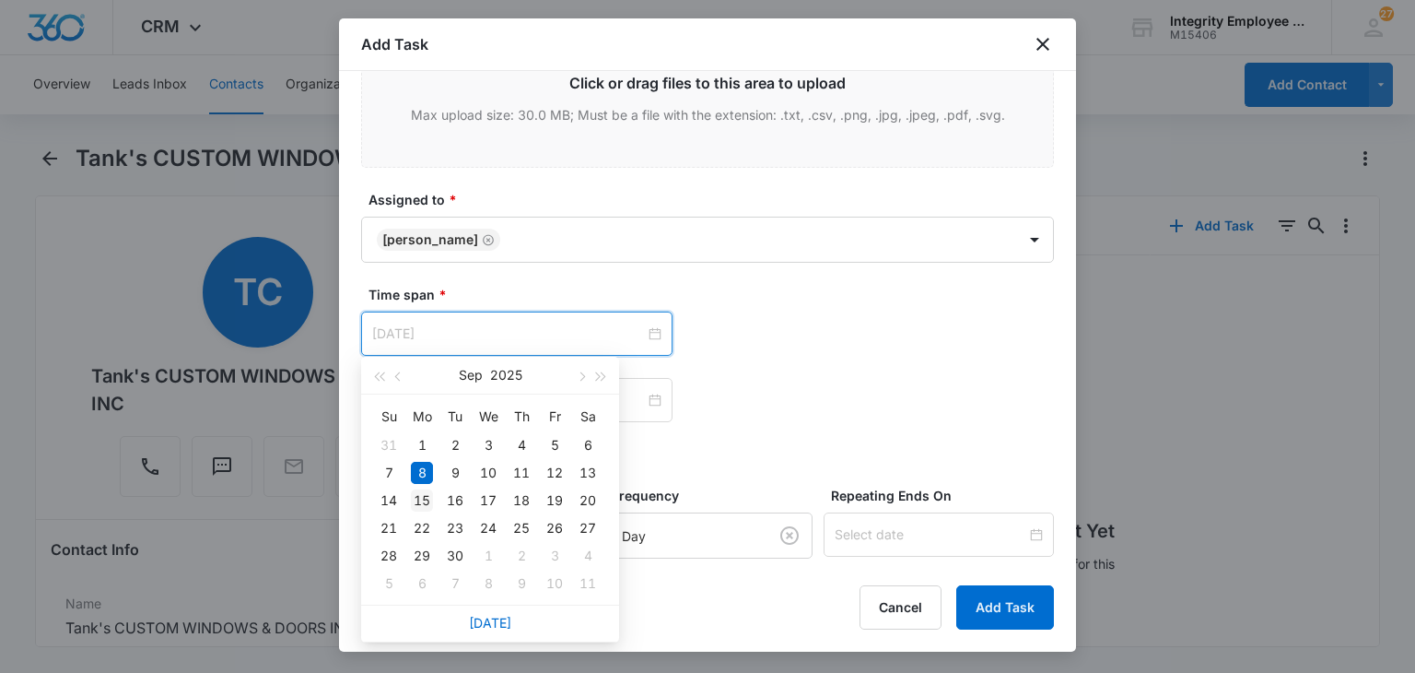
type input "[DATE]"
click at [424, 502] on div "15" at bounding box center [422, 500] width 22 height 22
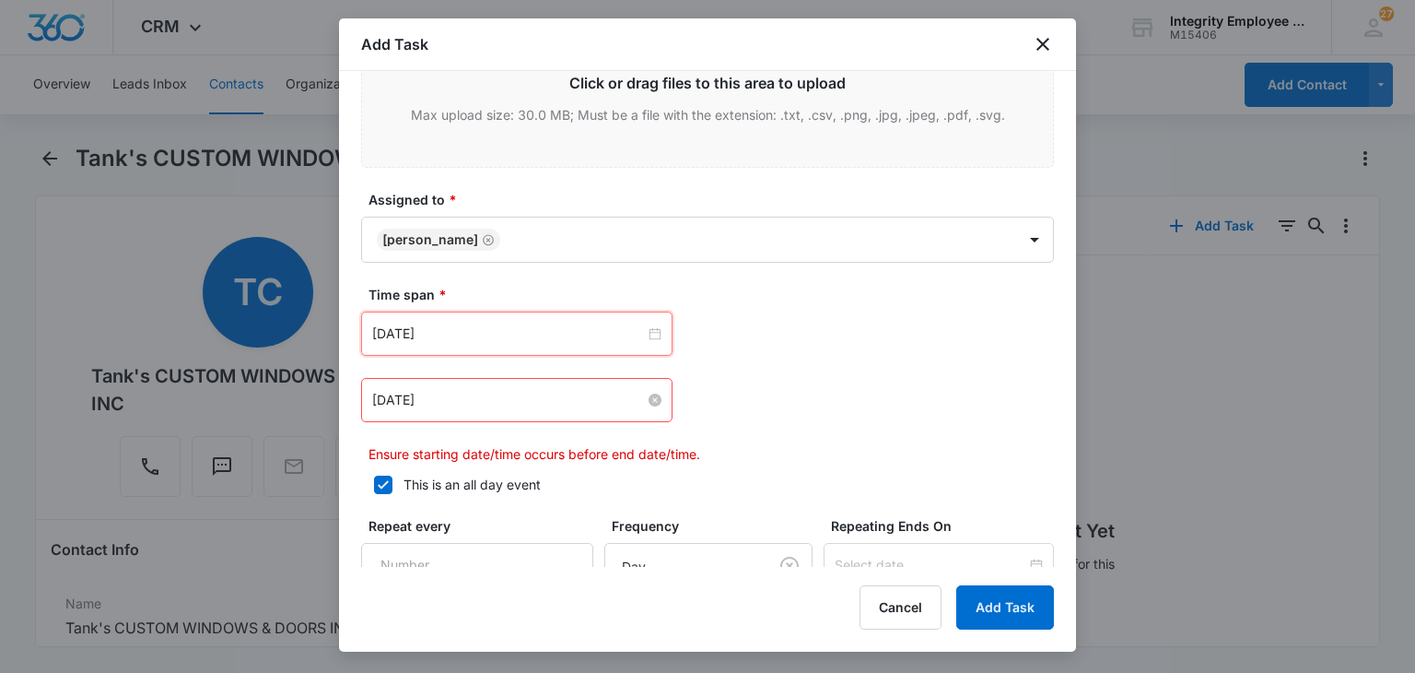
click at [438, 398] on input "[DATE]" at bounding box center [508, 400] width 273 height 20
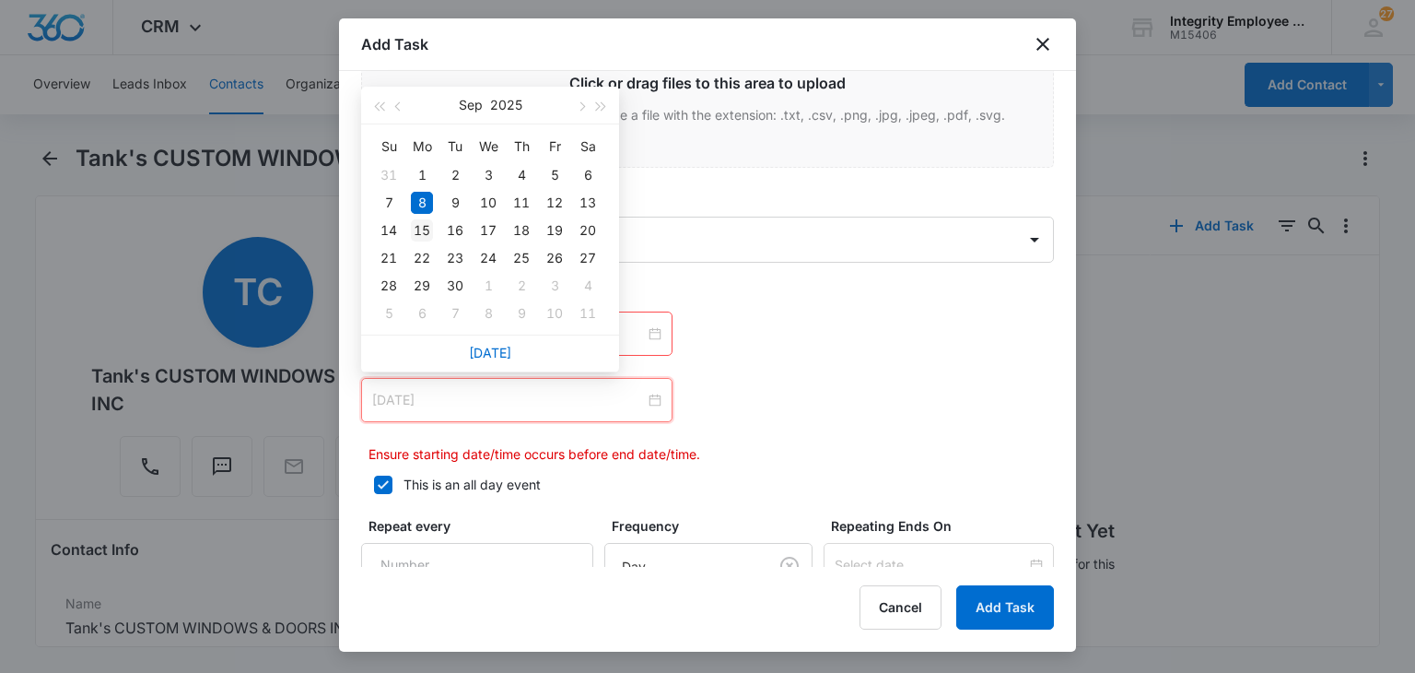
type input "[DATE]"
click at [427, 234] on div "15" at bounding box center [422, 230] width 22 height 22
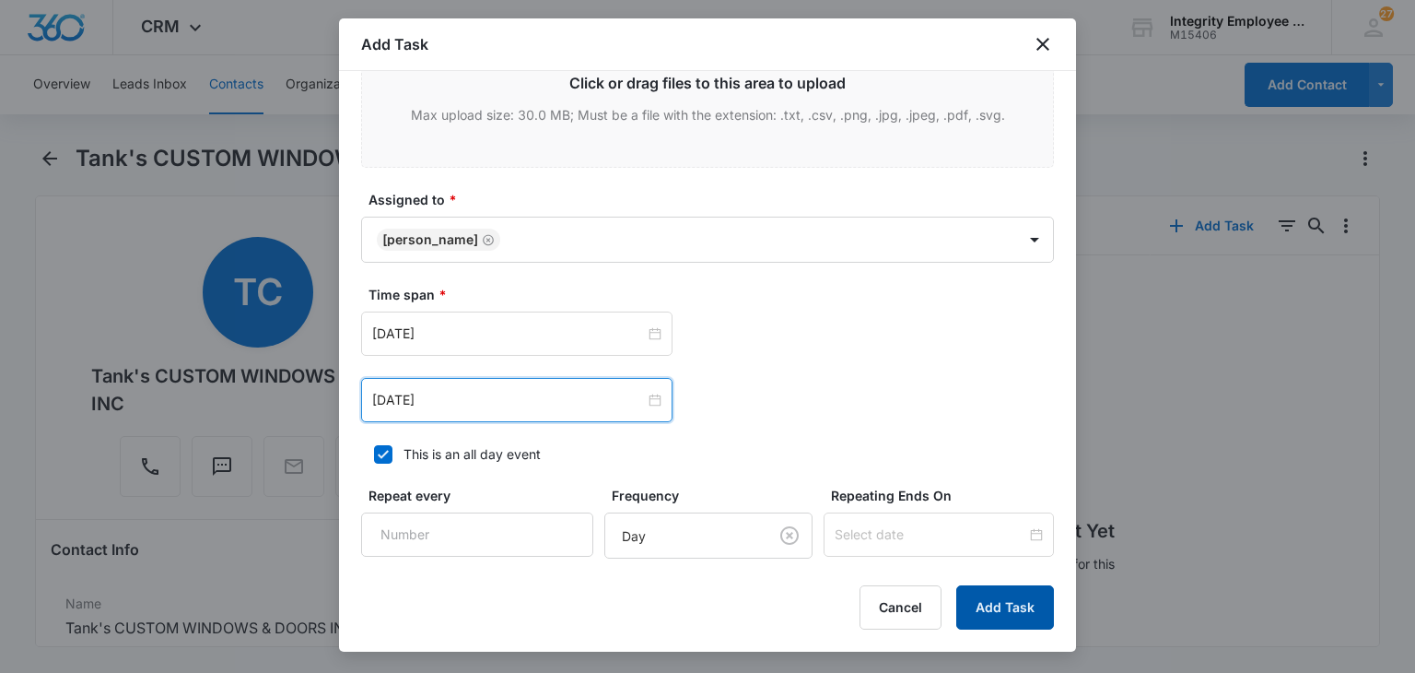
click at [989, 610] on button "Add Task" at bounding box center [1006, 607] width 98 height 44
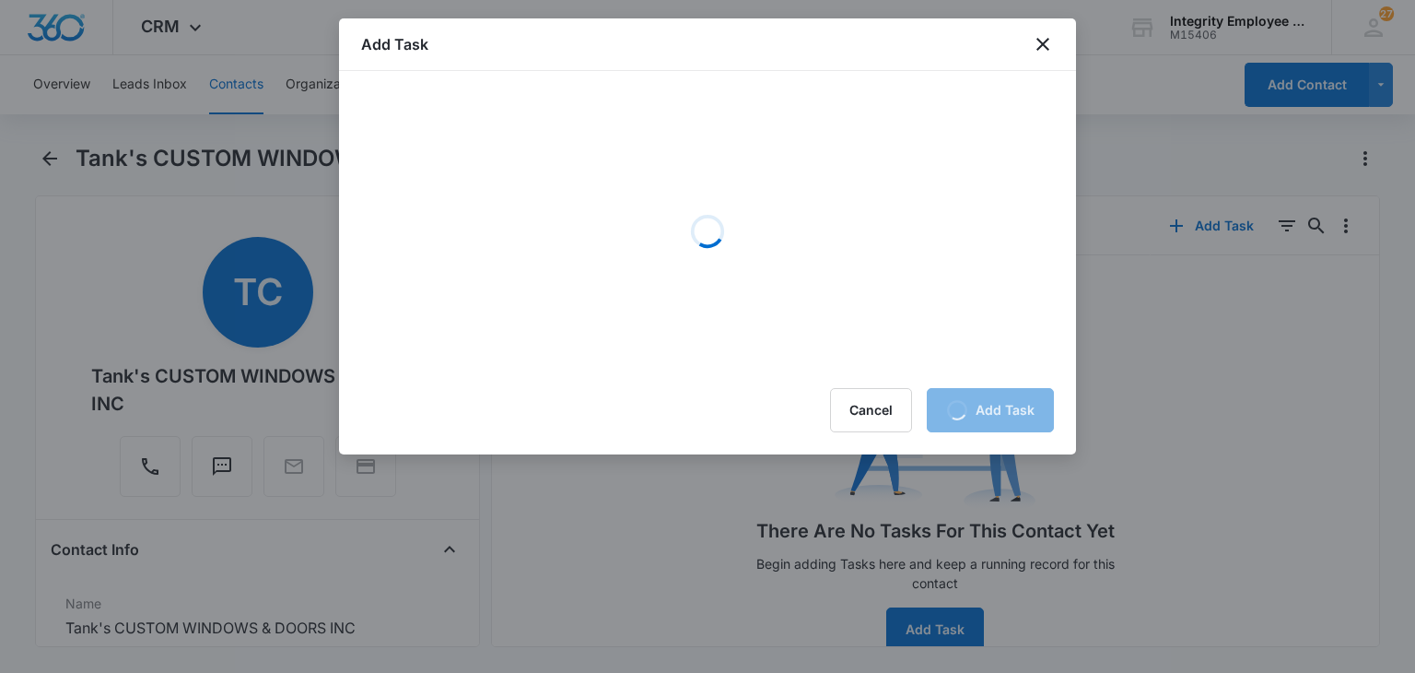
scroll to position [0, 0]
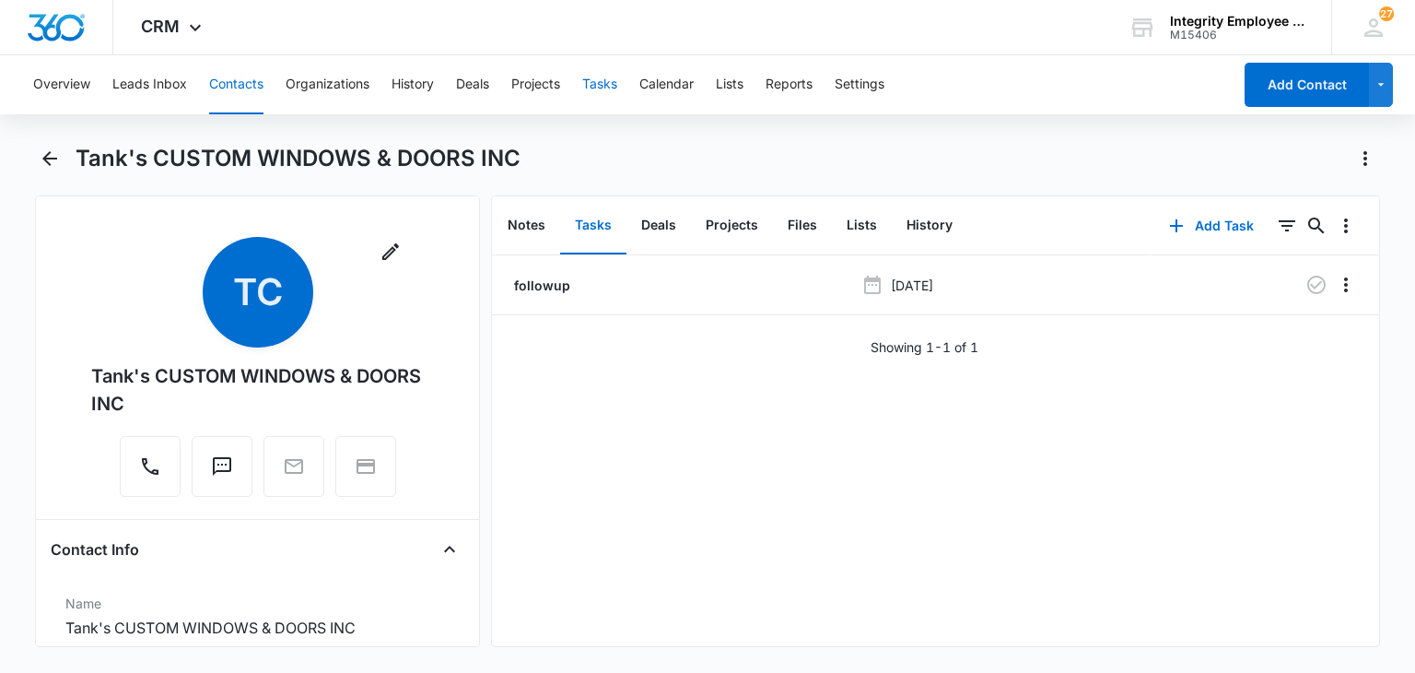
click at [606, 74] on button "Tasks" at bounding box center [599, 84] width 35 height 59
